Goal: Check status: Check status

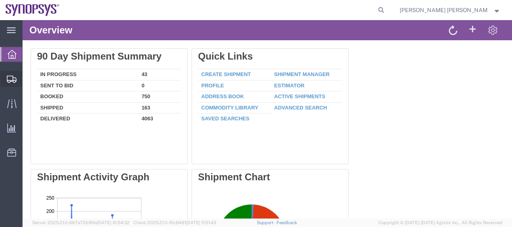
click at [0, 0] on span "Shipment Manager" at bounding box center [0, 0] width 0 height 0
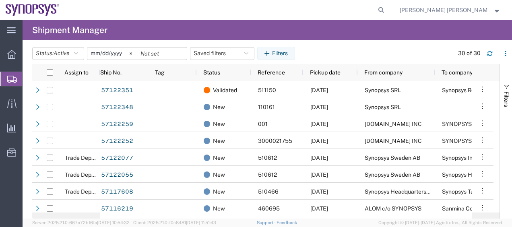
click at [344, 46] on header "Status: Active Active All Approved Booked Canceled Delivered Denied New On Hold…" at bounding box center [272, 53] width 480 height 22
click at [78, 53] on icon "button" at bounding box center [76, 54] width 4 height 6
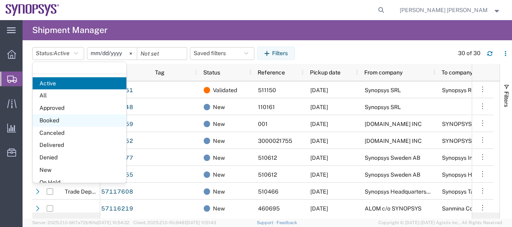
click at [71, 119] on span "Booked" at bounding box center [80, 120] width 94 height 12
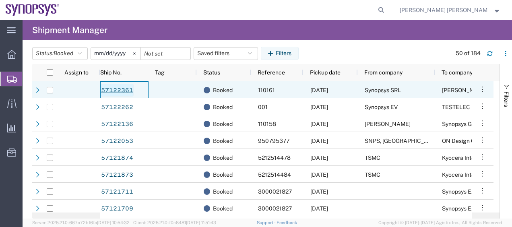
click at [116, 90] on link "57122361" at bounding box center [117, 90] width 33 height 13
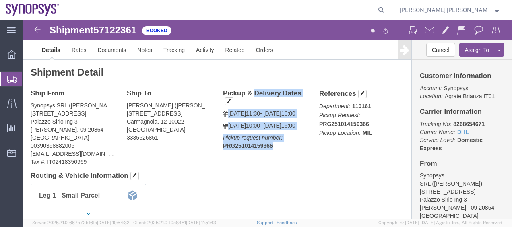
drag, startPoint x: 223, startPoint y: 126, endPoint x: 194, endPoint y: 74, distance: 59.3
click div "Pickup & Delivery Dates [DATE] 11:30 - [DATE] 16:00 [DATE] 10:00 - [DATE] 16:00…"
copy div "Pickup & Delivery Dates [DATE] 11:30 - [DATE] 16:00 [DATE] 10:00 - [DATE] 16:00…"
